Goal: Information Seeking & Learning: Check status

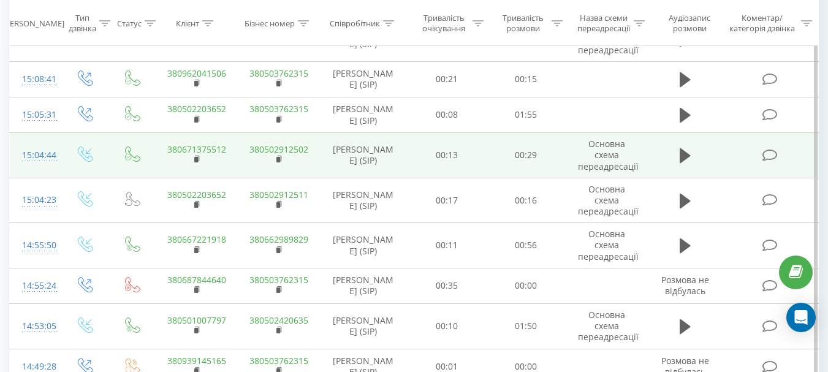
scroll to position [891, 0]
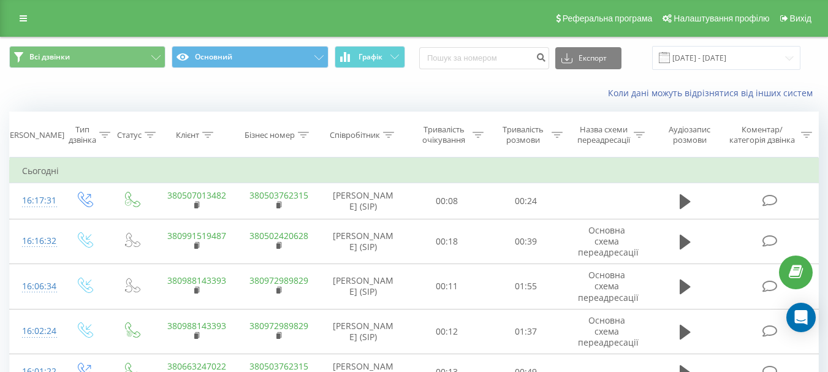
drag, startPoint x: 26, startPoint y: 16, endPoint x: 112, endPoint y: 29, distance: 86.9
click at [26, 16] on icon at bounding box center [23, 18] width 7 height 9
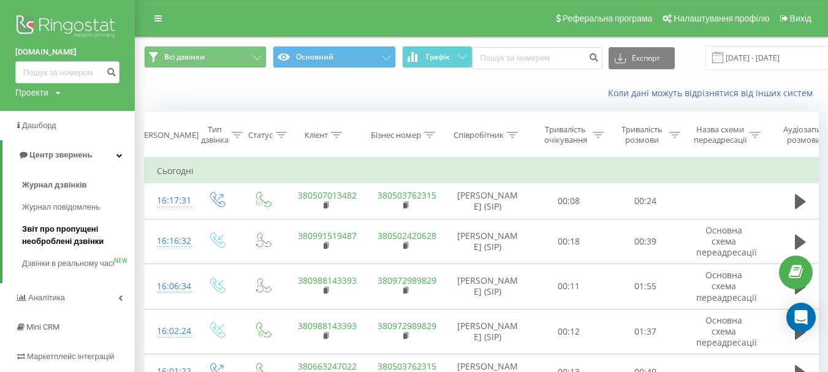
click at [83, 232] on span "Звіт про пропущені необроблені дзвінки" at bounding box center [75, 235] width 107 height 25
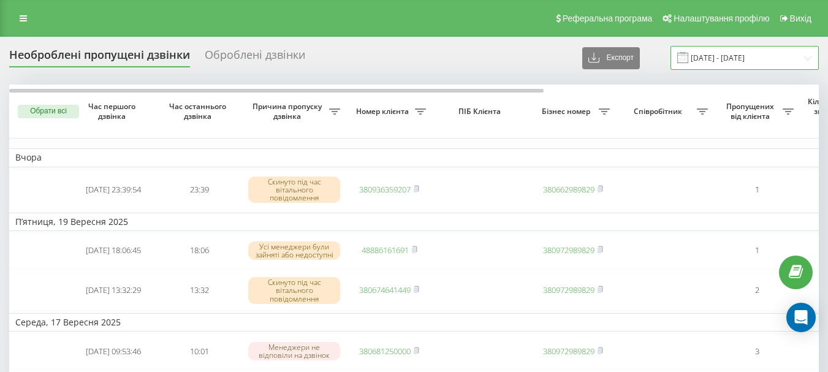
click at [723, 69] on input "21.08.2025 - 21.09.2025" at bounding box center [745, 58] width 148 height 24
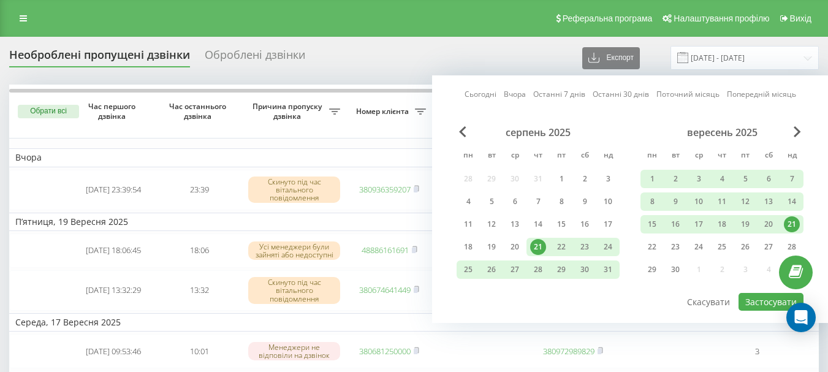
click at [487, 95] on link "Сьогодні" at bounding box center [481, 94] width 32 height 12
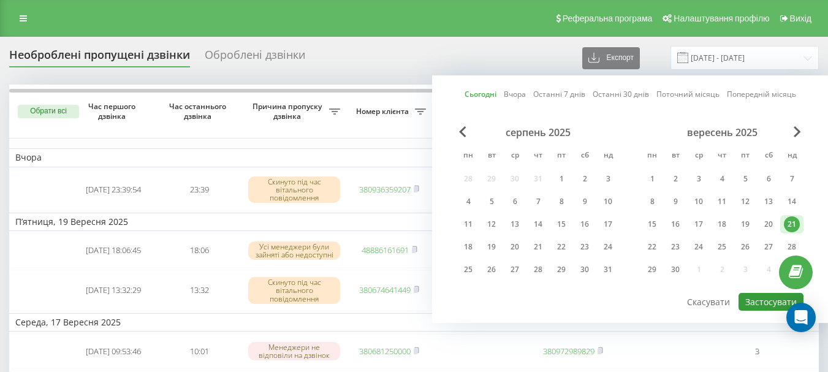
click at [764, 295] on button "Застосувати" at bounding box center [771, 302] width 65 height 18
type input "[DATE] - [DATE]"
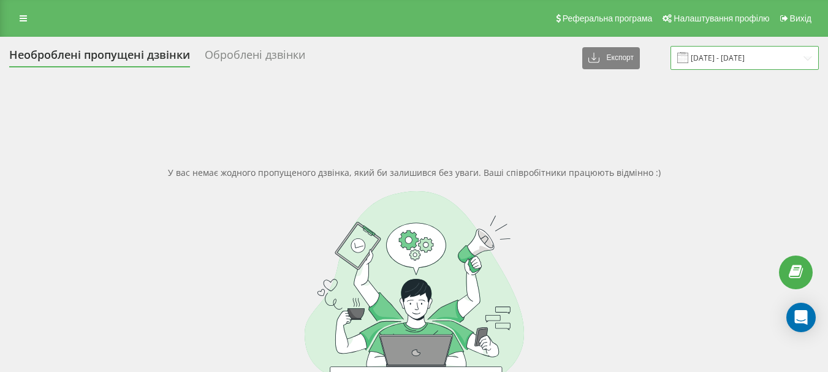
click at [740, 51] on input "[DATE] - [DATE]" at bounding box center [745, 58] width 148 height 24
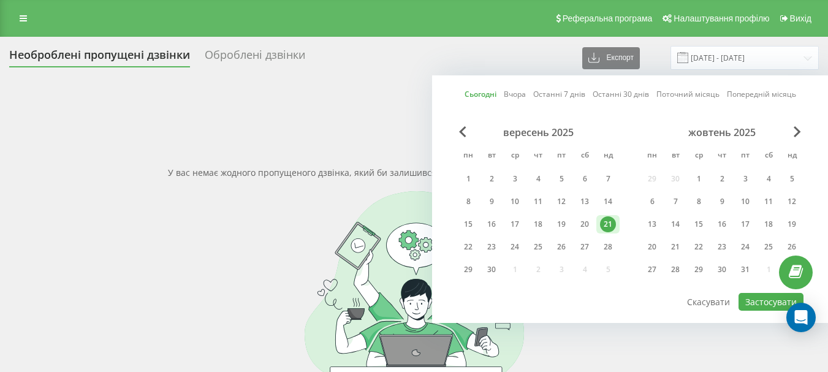
drag, startPoint x: 589, startPoint y: 224, endPoint x: 584, endPoint y: 234, distance: 11.8
click at [588, 226] on div "20" at bounding box center [585, 224] width 16 height 16
click at [758, 303] on button "Застосувати" at bounding box center [771, 302] width 65 height 18
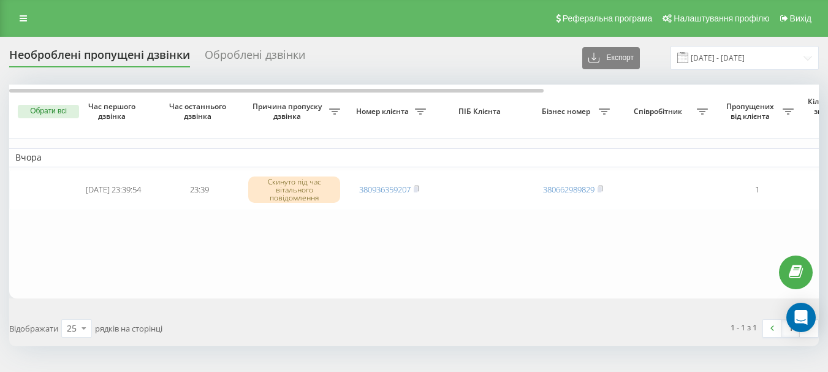
click at [555, 269] on table "Вчора 2025-09-20 23:39:54 23:39 Скинуто під час вітального повідомлення 3809363…" at bounding box center [622, 191] width 1226 height 213
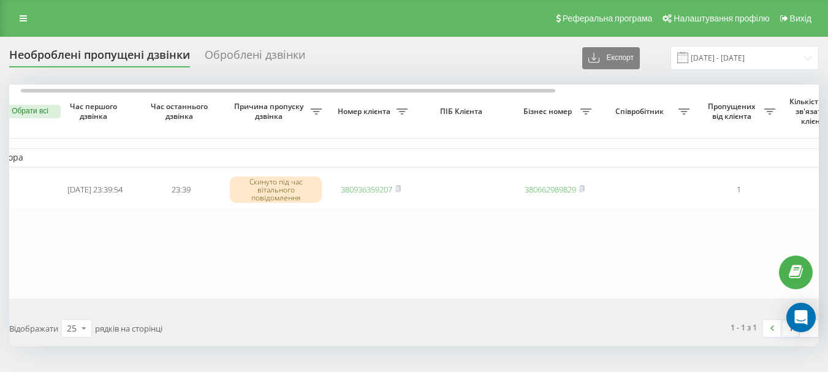
scroll to position [0, 37]
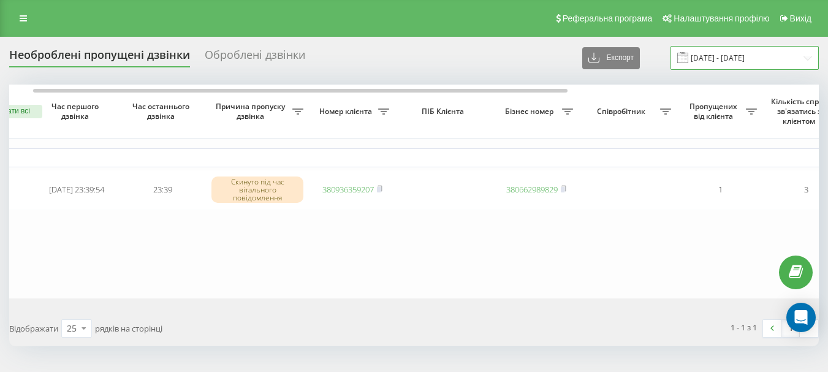
click at [717, 57] on input "20.09.2025 - 20.09.2025" at bounding box center [745, 58] width 148 height 24
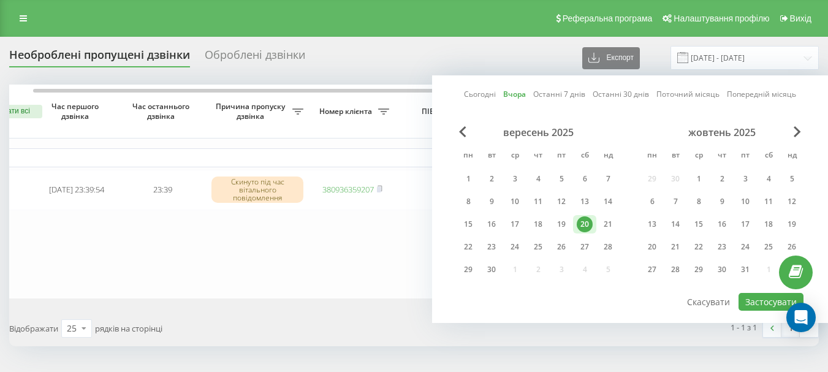
drag, startPoint x: 566, startPoint y: 223, endPoint x: 578, endPoint y: 218, distance: 13.2
click at [566, 223] on div "19" at bounding box center [562, 224] width 16 height 16
click at [760, 296] on button "Застосувати" at bounding box center [771, 302] width 65 height 18
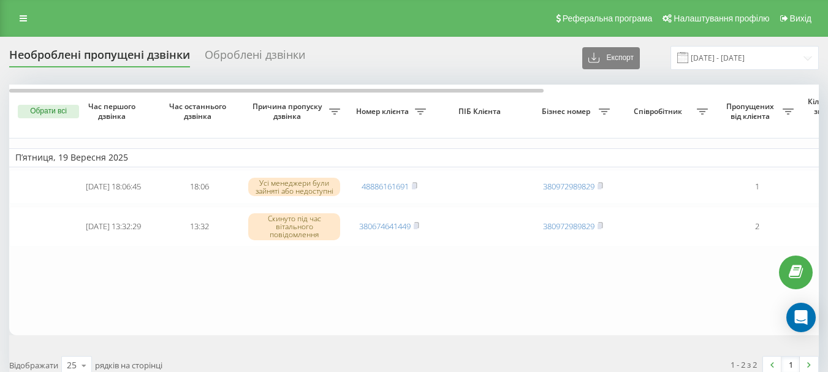
click at [435, 284] on table "П’ятниця, 19 Вересня 2025 2025-09-19 18:06:45 18:06 Усі менеджери були зайняті …" at bounding box center [622, 210] width 1226 height 250
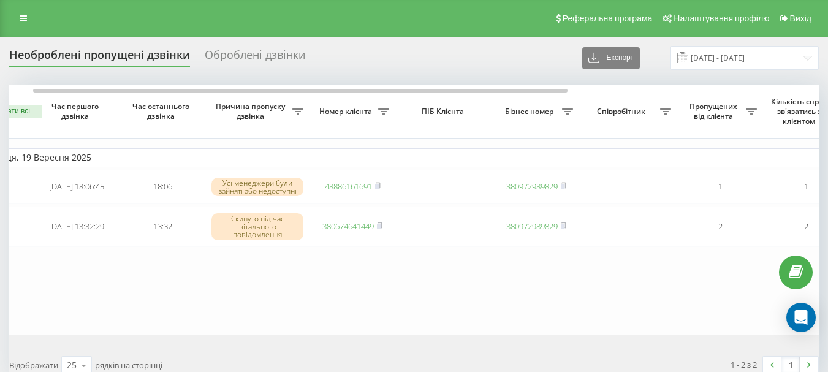
scroll to position [0, 55]
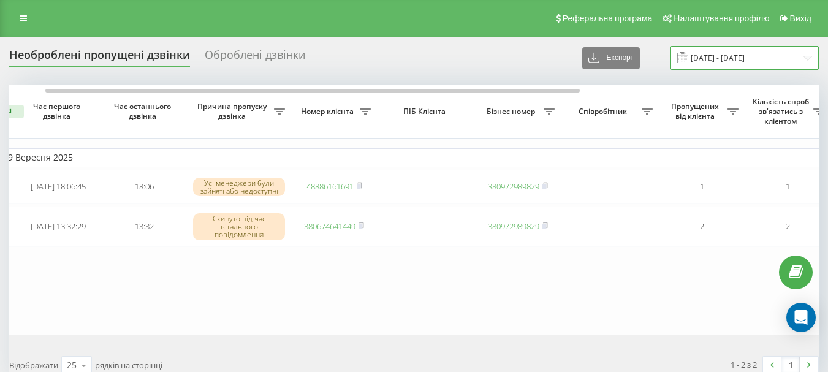
click at [720, 50] on input "19.09.2025 - 19.09.2025" at bounding box center [745, 58] width 148 height 24
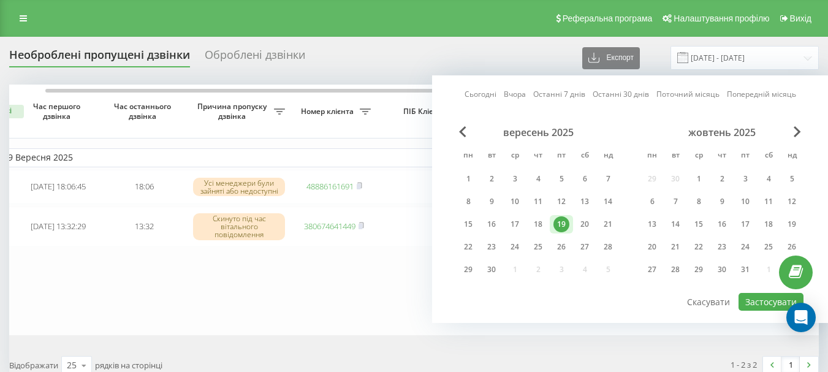
click at [466, 99] on div "Сьогодні Вчора Останні 7 днів Останні 30 днів Поточний місяць Попередній місяць…" at bounding box center [630, 199] width 396 height 248
click at [475, 91] on link "Сьогодні" at bounding box center [481, 94] width 32 height 12
click at [773, 300] on button "Застосувати" at bounding box center [771, 302] width 65 height 18
type input "[DATE] - [DATE]"
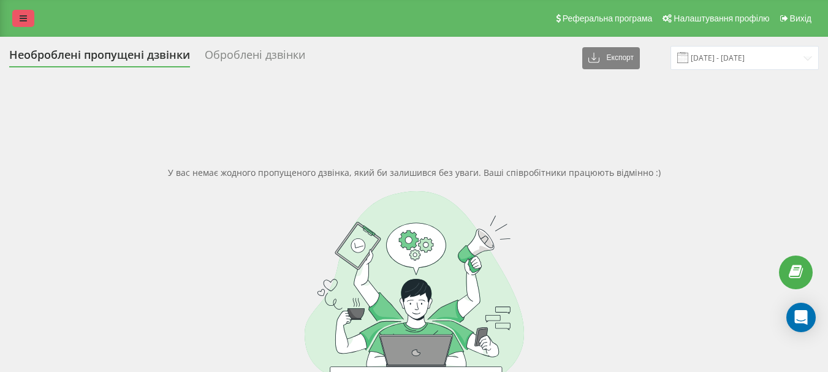
click at [21, 23] on link at bounding box center [23, 18] width 22 height 17
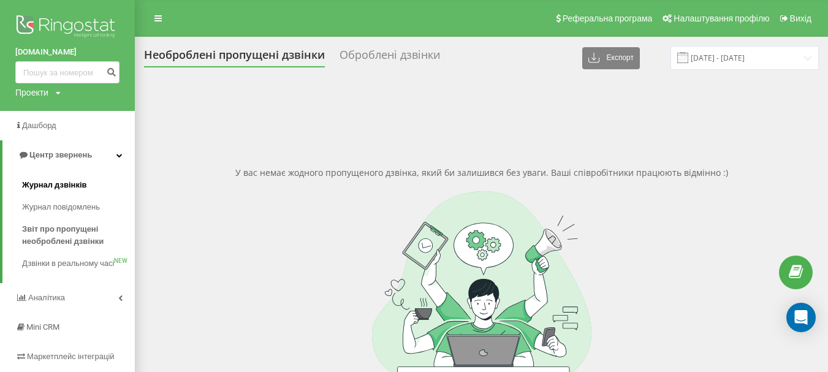
drag, startPoint x: 79, startPoint y: 184, endPoint x: 72, endPoint y: 188, distance: 8.0
click at [78, 185] on span "Журнал дзвінків" at bounding box center [54, 185] width 65 height 12
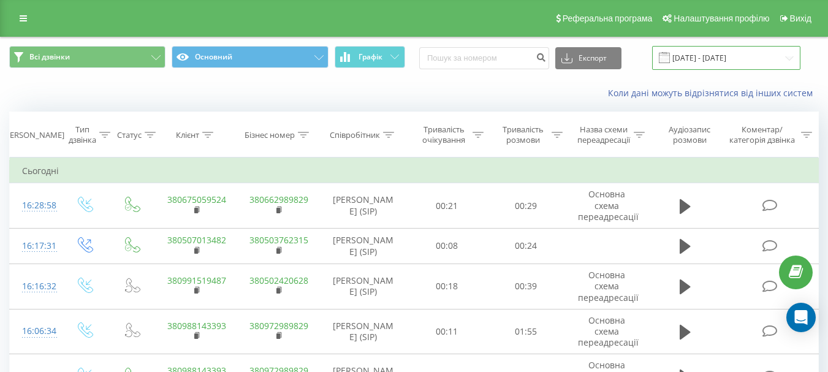
click at [704, 61] on input "[DATE] - [DATE]" at bounding box center [726, 58] width 148 height 24
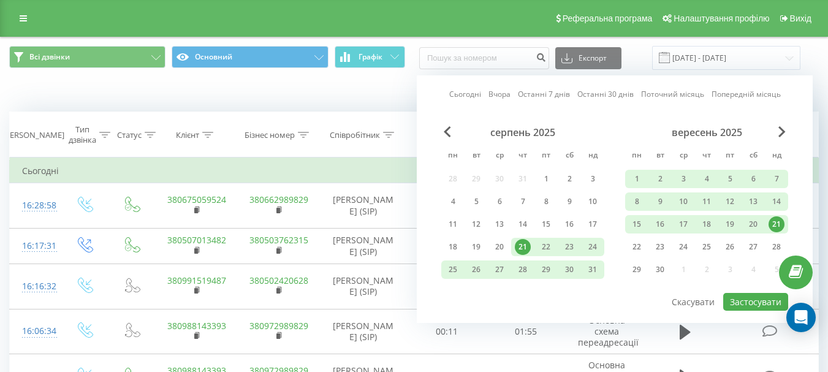
click at [460, 96] on link "Сьогодні" at bounding box center [465, 94] width 32 height 12
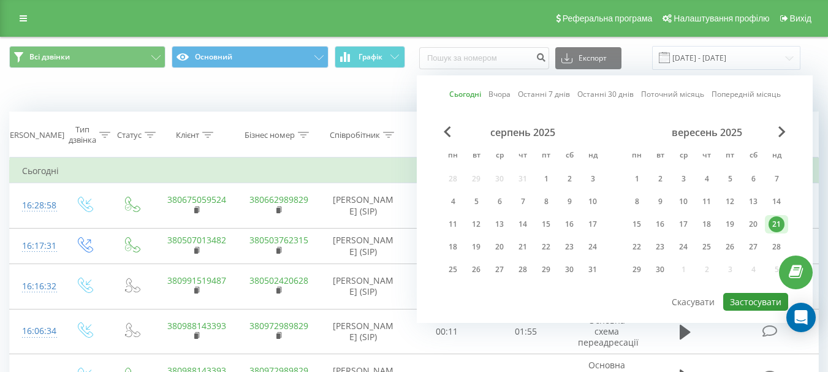
click at [747, 302] on button "Застосувати" at bounding box center [755, 302] width 65 height 18
type input "[DATE] - [DATE]"
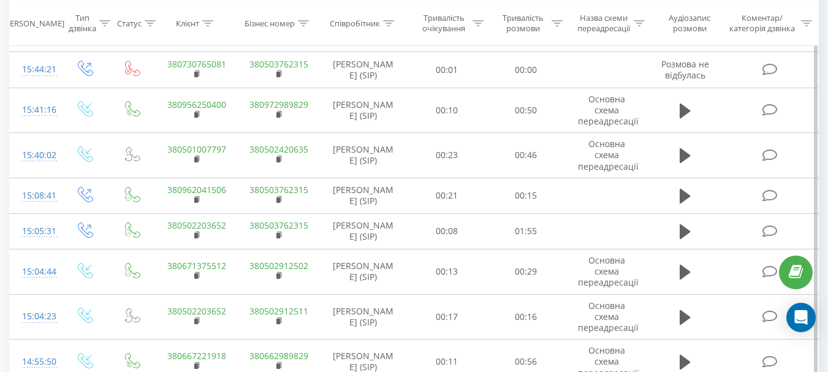
scroll to position [891, 0]
